Goal: Information Seeking & Learning: Learn about a topic

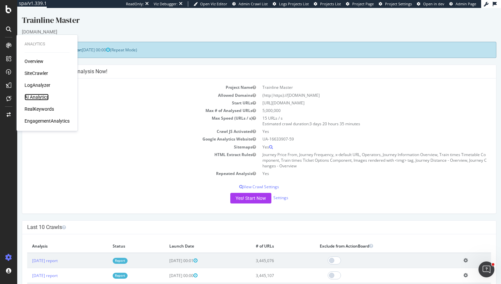
click at [34, 98] on div "AI Analytics" at bounding box center [37, 97] width 24 height 7
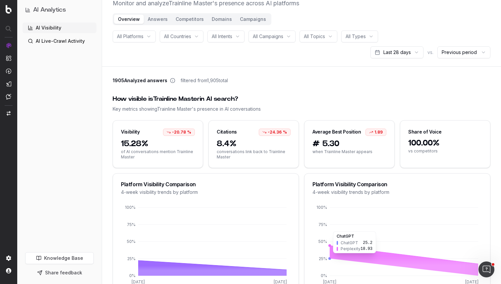
scroll to position [5, 0]
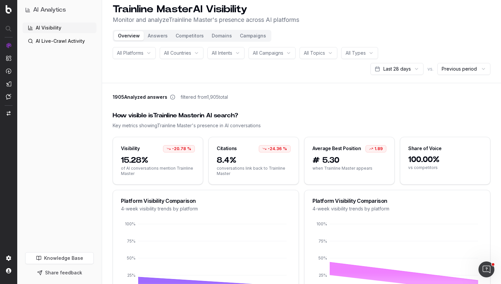
click at [433, 28] on header "Trainline Master AI Visibility Monitor and analyze Trainline Master 's presence…" at bounding box center [301, 39] width 399 height 88
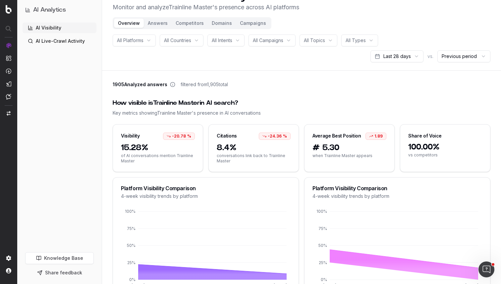
scroll to position [0, 0]
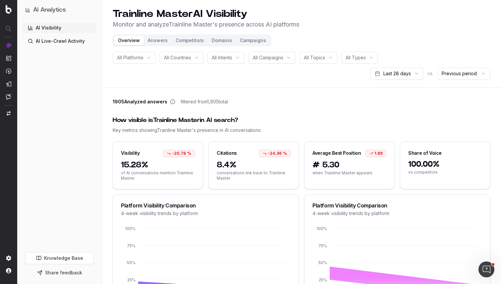
click at [451, 17] on div "Trainline Master AI Visibility Monitor and analyze Trainline Master 's presence…" at bounding box center [302, 18] width 378 height 21
click at [428, 16] on div "Trainline Master AI Visibility Monitor and analyze Trainline Master 's presence…" at bounding box center [302, 18] width 378 height 21
click at [466, 24] on div "Trainline Master AI Visibility Monitor and analyze Trainline Master 's presence…" at bounding box center [302, 18] width 378 height 21
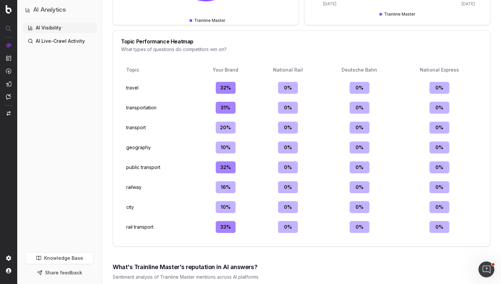
scroll to position [829, 0]
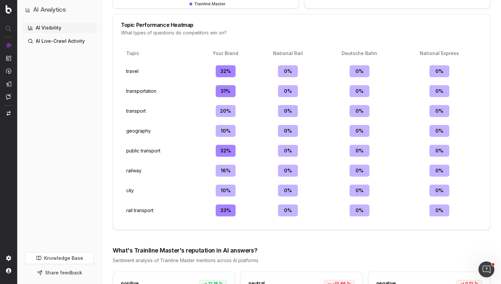
click at [289, 67] on div "0 %" at bounding box center [288, 71] width 20 height 12
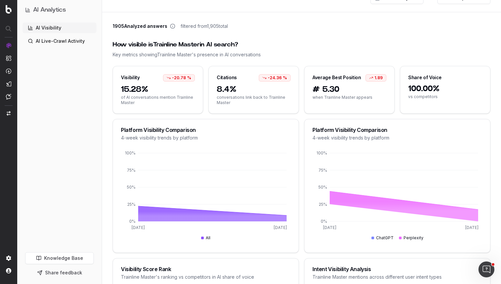
scroll to position [72, 0]
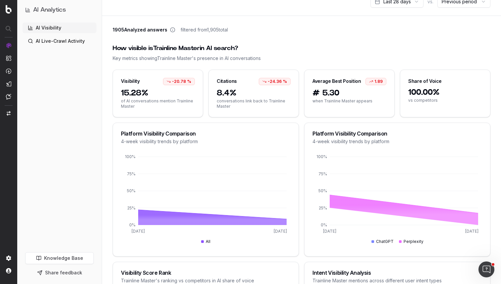
click at [238, 95] on span "8.4%" at bounding box center [254, 93] width 74 height 11
click at [356, 82] on div "Average Best Position" at bounding box center [336, 81] width 49 height 7
click at [379, 79] on div "1.89" at bounding box center [375, 81] width 21 height 7
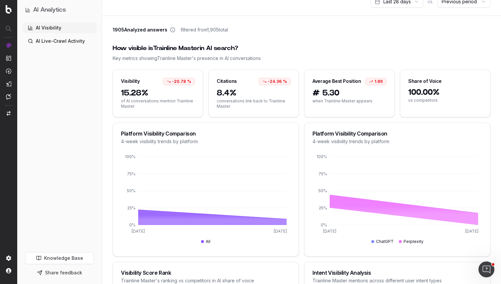
click at [443, 92] on span "100.00%" at bounding box center [445, 92] width 74 height 11
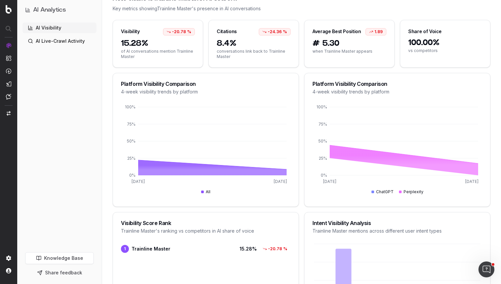
scroll to position [123, 0]
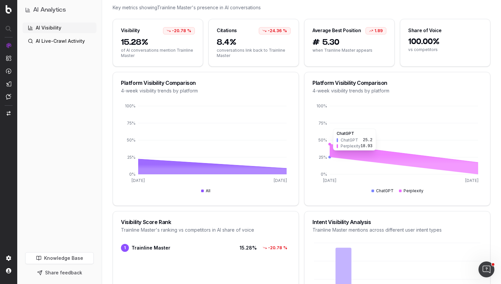
click at [401, 156] on icon at bounding box center [404, 159] width 148 height 30
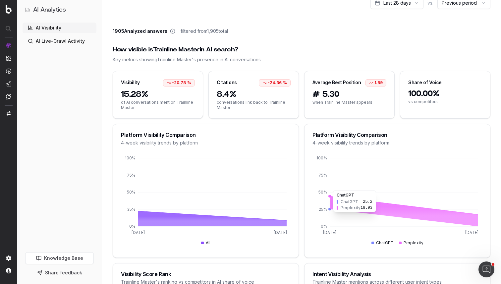
scroll to position [65, 0]
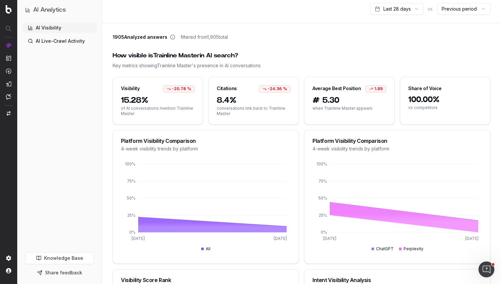
click at [302, 89] on div "Visibility -20.78 % 15.28% of AI conversations mention Trainline Master Citatio…" at bounding box center [302, 101] width 378 height 48
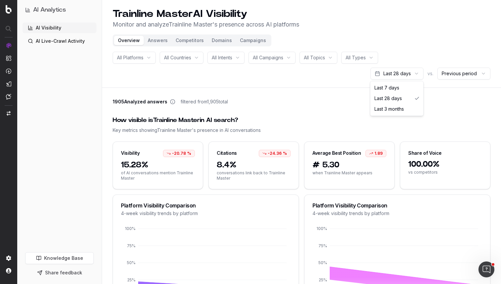
click at [405, 73] on html "AI Analytics AI Visibility AI Live-Crawl Activity Knowledge Base Share feedback…" at bounding box center [250, 142] width 501 height 284
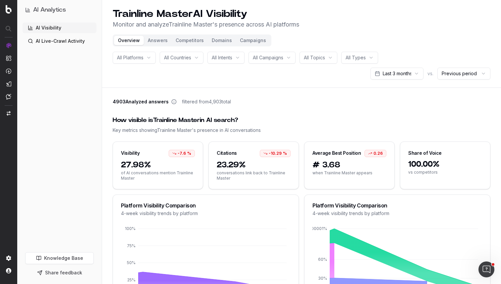
click at [474, 3] on header "Trainline Master AI Visibility Monitor and analyze Trainline Master 's presence…" at bounding box center [301, 44] width 399 height 88
click at [156, 39] on button "Answers" at bounding box center [158, 40] width 28 height 9
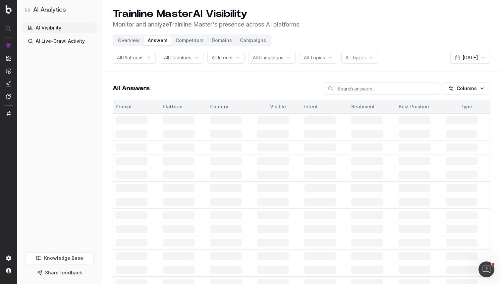
click at [182, 40] on button "Competitors" at bounding box center [190, 40] width 36 height 9
click at [193, 42] on button "Competitors" at bounding box center [190, 40] width 36 height 9
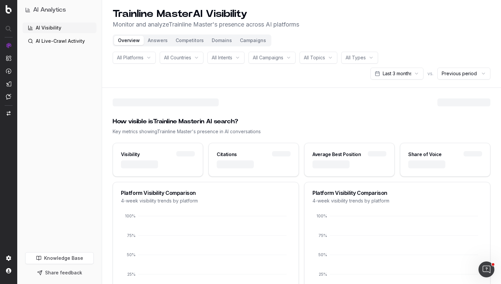
click at [252, 37] on button "Campaigns" at bounding box center [253, 40] width 34 height 9
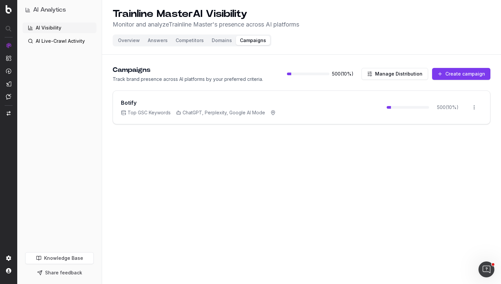
click at [127, 41] on button "Overview" at bounding box center [129, 40] width 30 height 9
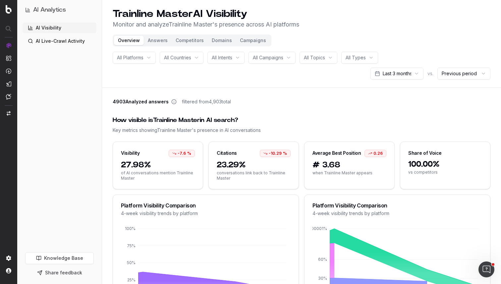
click at [249, 40] on button "Campaigns" at bounding box center [253, 40] width 34 height 9
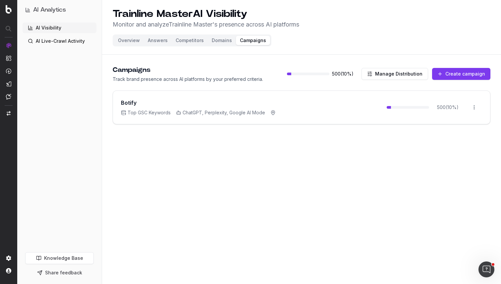
click at [48, 41] on link "AI Live-Crawl Activity" at bounding box center [60, 41] width 74 height 11
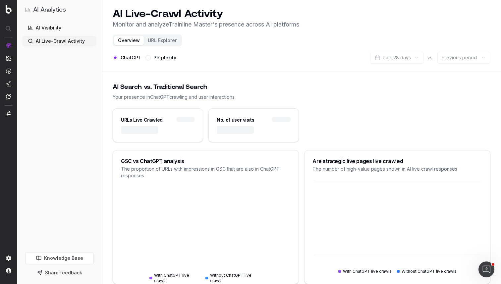
click at [179, 132] on div at bounding box center [158, 134] width 90 height 16
click at [143, 124] on div "URLs Live Crawled" at bounding box center [158, 117] width 90 height 17
click at [64, 261] on link "Knowledge Base" at bounding box center [59, 258] width 69 height 12
click at [64, 275] on button "Share feedback" at bounding box center [59, 273] width 69 height 12
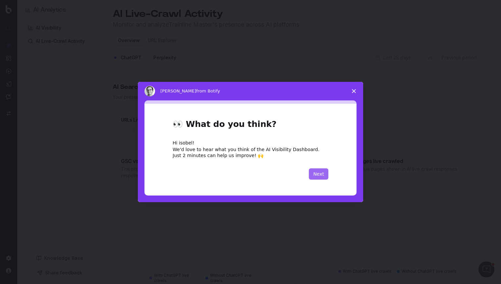
click at [321, 176] on button "Next" at bounding box center [319, 173] width 20 height 11
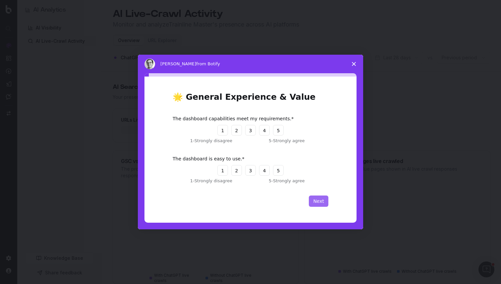
click at [312, 199] on button "Next" at bounding box center [319, 200] width 20 height 11
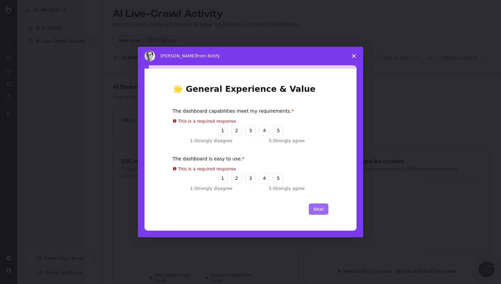
click at [320, 210] on button "Next" at bounding box center [319, 208] width 20 height 11
click at [355, 60] on span "Close survey" at bounding box center [354, 56] width 19 height 19
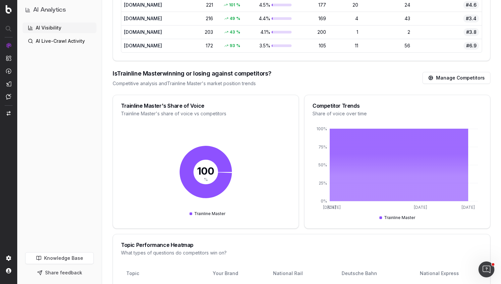
scroll to position [600, 0]
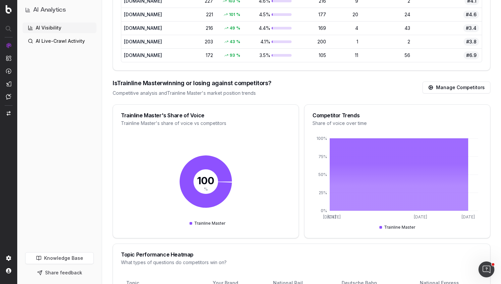
click at [62, 46] on div "AI Visibility AI Live-Crawl Activity" at bounding box center [60, 136] width 74 height 227
click at [63, 43] on link "AI Live-Crawl Activity" at bounding box center [60, 41] width 74 height 11
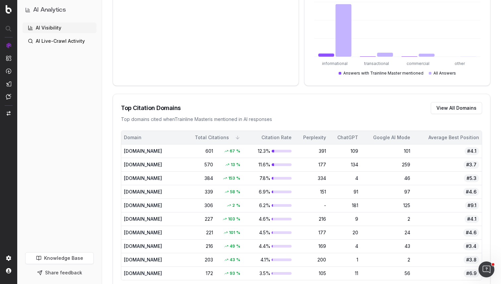
scroll to position [325, 0]
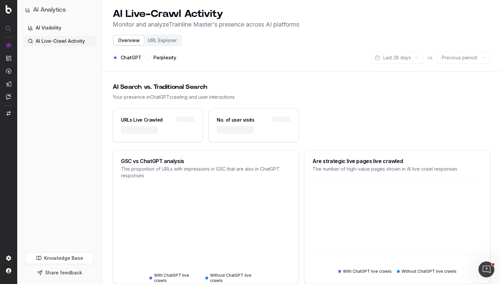
scroll to position [4, 0]
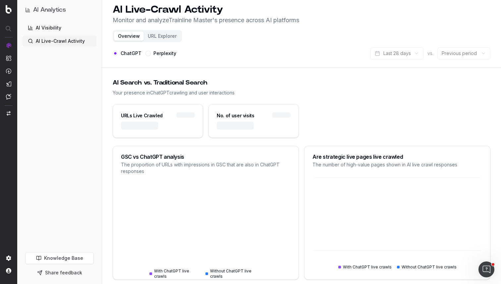
click at [132, 8] on h1 "AI Live-Crawl Activity" at bounding box center [206, 10] width 187 height 12
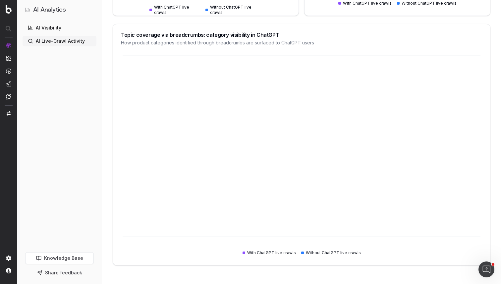
scroll to position [0, 0]
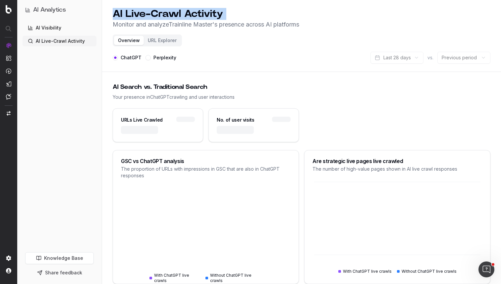
click at [59, 28] on link "AI Visibility" at bounding box center [60, 28] width 74 height 11
